Goal: Find specific page/section: Find specific page/section

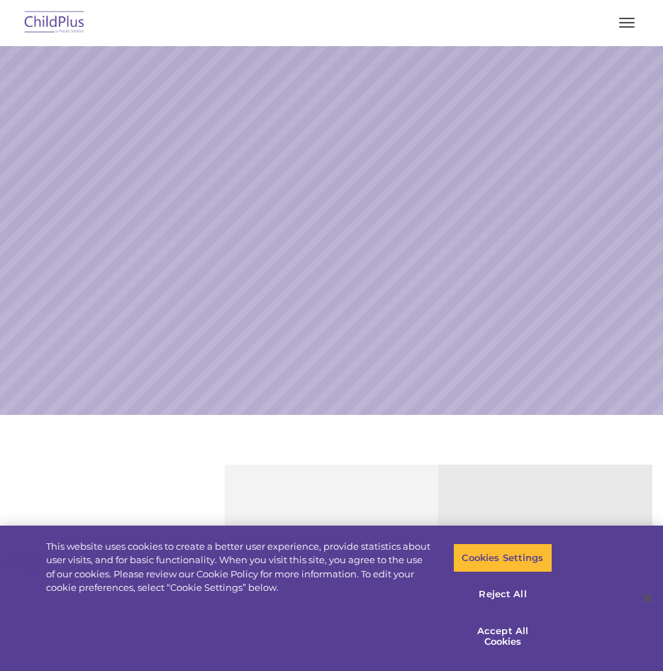
select select "MEDIUM"
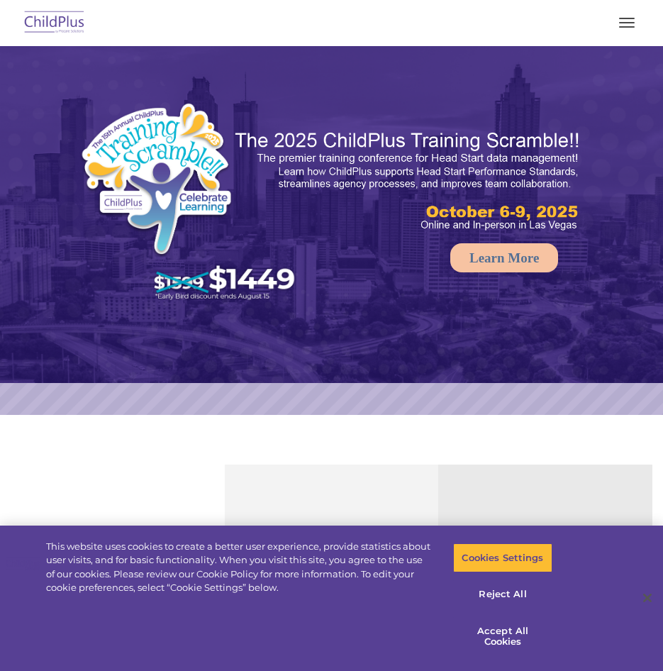
click at [626, 16] on button "button" at bounding box center [627, 22] width 30 height 23
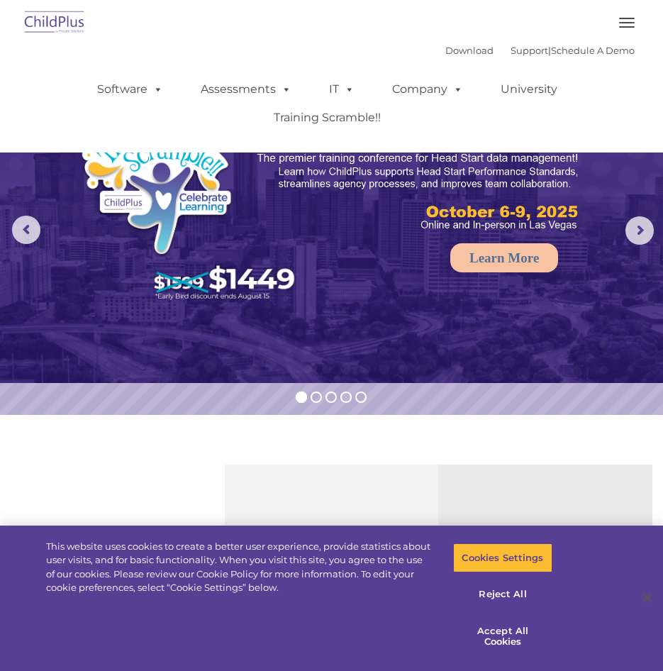
click at [501, 30] on div at bounding box center [331, 23] width 607 height 34
click at [627, 20] on button "button" at bounding box center [627, 22] width 30 height 23
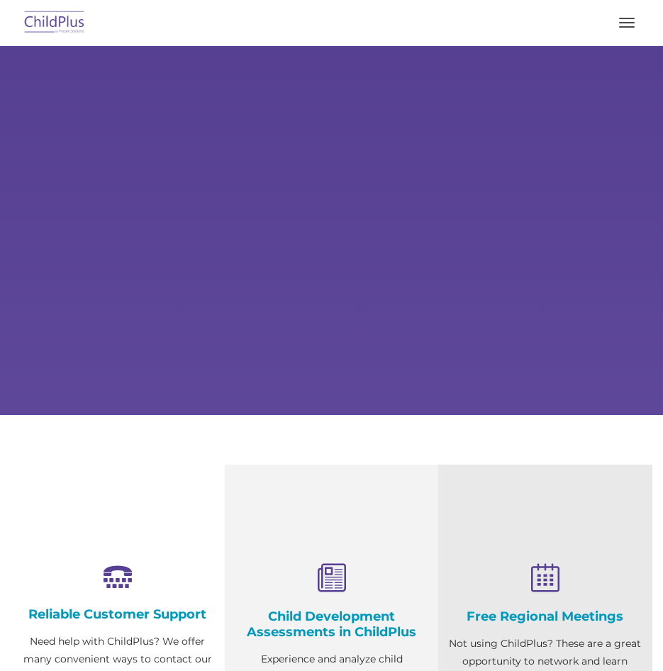
select select "MEDIUM"
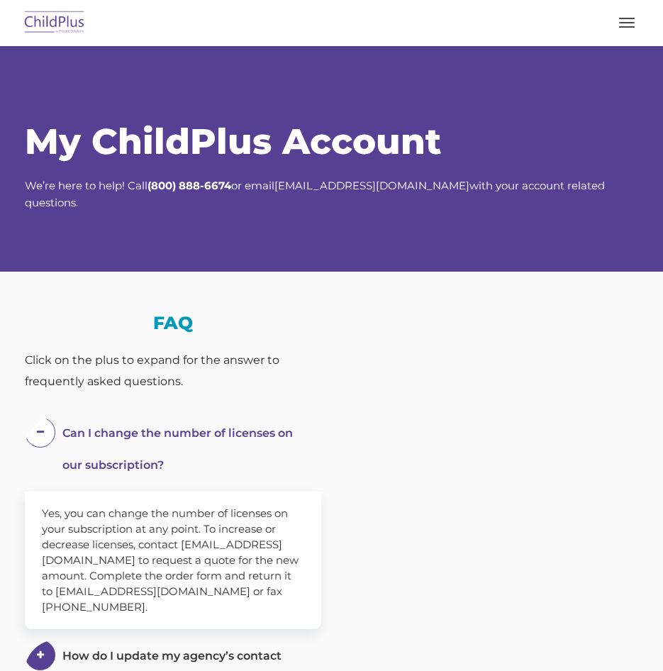
select select "MEDIUM"
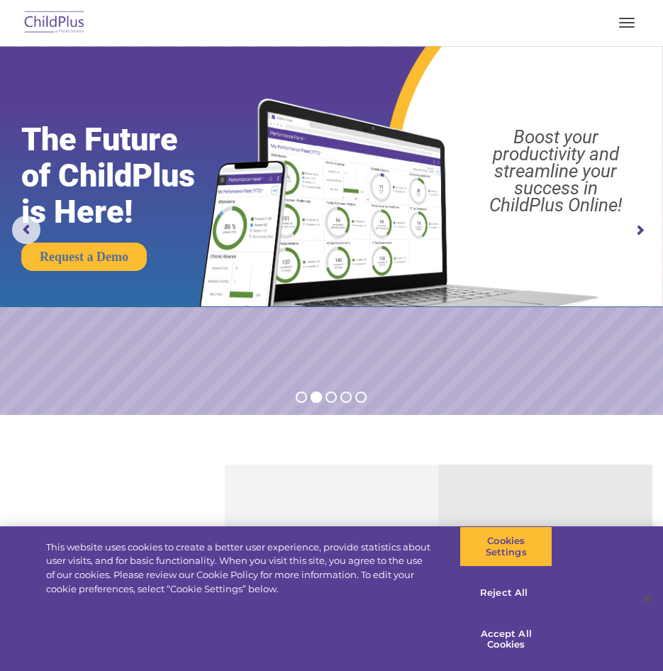
scroll to position [870, 0]
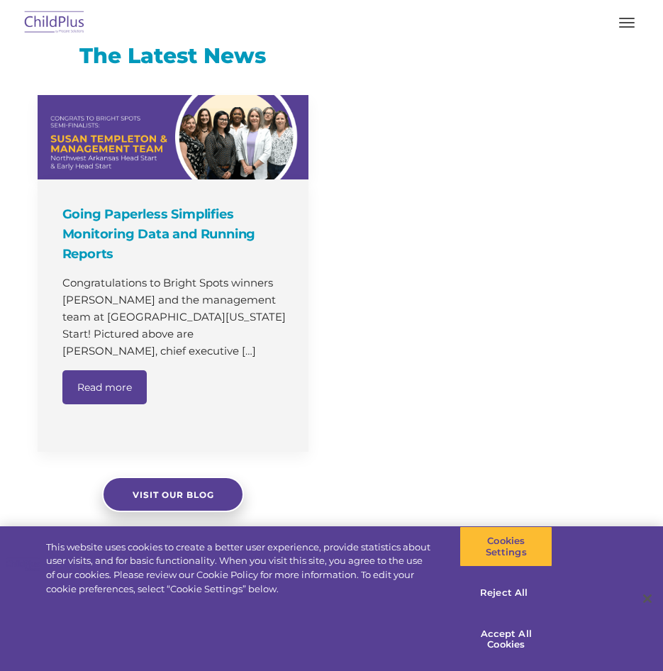
select select "MEDIUM"
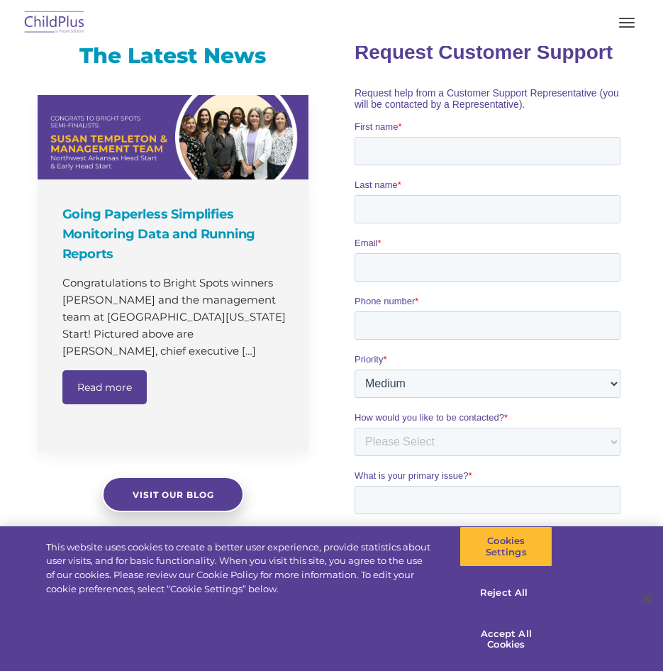
scroll to position [0, 0]
